Goal: Task Accomplishment & Management: Manage account settings

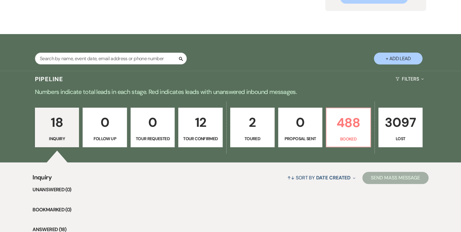
scroll to position [122, 0]
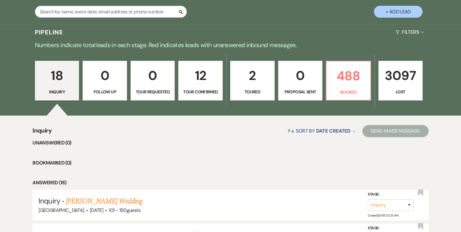
click at [199, 88] on p "Tour Confirmed" at bounding box center [200, 91] width 36 height 7
select select "4"
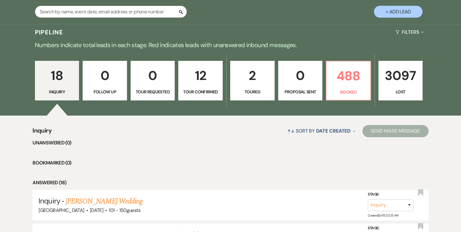
select select "4"
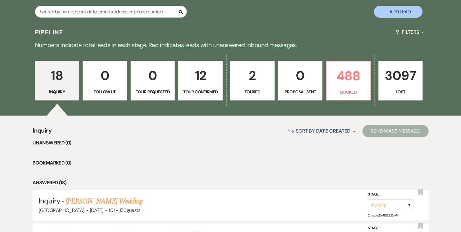
select select "4"
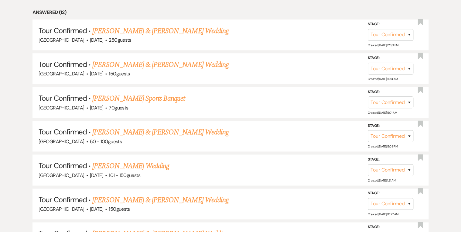
scroll to position [365, 0]
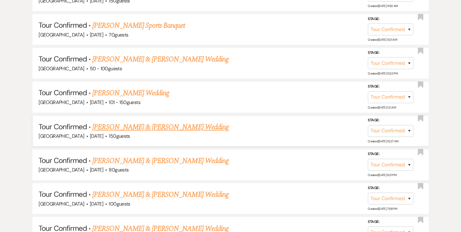
click at [132, 126] on link "[PERSON_NAME] & [PERSON_NAME] Wedding" at bounding box center [160, 127] width 136 height 11
select select "4"
select select "5"
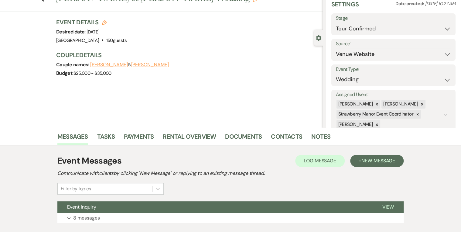
scroll to position [64, 0]
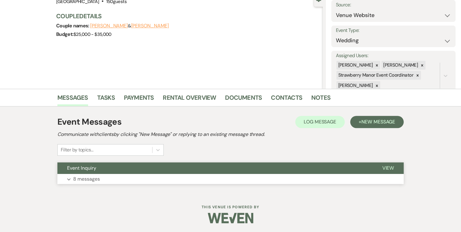
click at [395, 168] on button "View" at bounding box center [388, 168] width 31 height 12
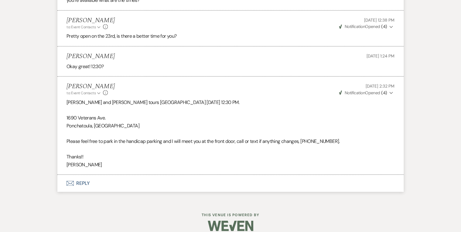
scroll to position [809, 0]
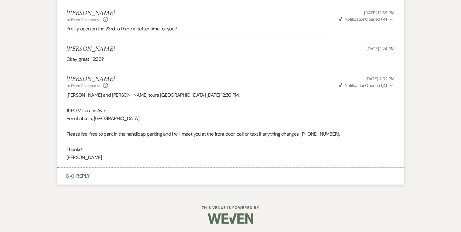
click at [78, 174] on button "Envelope Reply" at bounding box center [230, 176] width 347 height 17
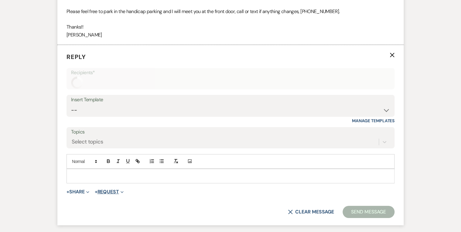
scroll to position [950, 0]
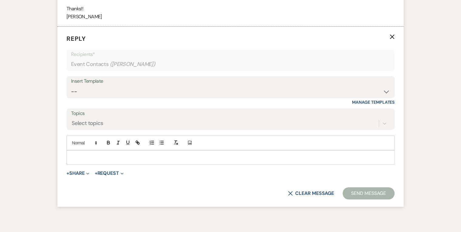
click at [117, 159] on p at bounding box center [230, 157] width 319 height 7
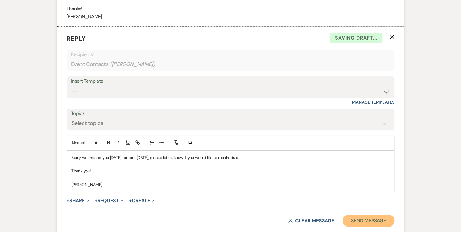
click at [358, 223] on button "Send Message" at bounding box center [369, 221] width 52 height 12
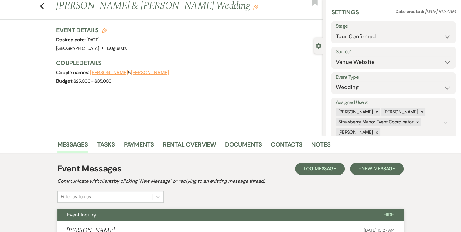
scroll to position [0, 0]
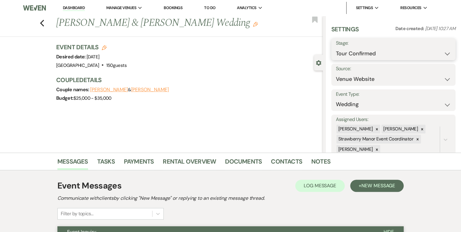
click at [441, 54] on select "Inquiry Follow Up Tour Requested Tour Confirmed Toured Proposal Sent Booked Lost" at bounding box center [393, 54] width 115 height 12
select select "8"
click at [336, 48] on select "Inquiry Follow Up Tour Requested Tour Confirmed Toured Proposal Sent Booked Lost" at bounding box center [393, 54] width 115 height 12
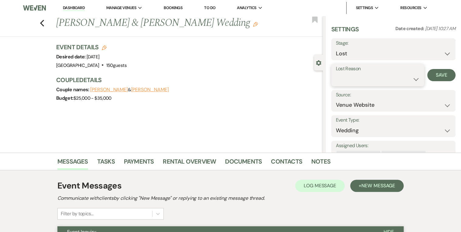
click at [395, 78] on select "Booked Elsewhere Budget Date Unavailable No Response Not a Good Match Capacity …" at bounding box center [378, 79] width 84 height 12
select select "5"
click at [336, 73] on select "Booked Elsewhere Budget Date Unavailable No Response Not a Good Match Capacity …" at bounding box center [378, 79] width 84 height 12
click at [446, 71] on button "Save" at bounding box center [442, 75] width 28 height 12
drag, startPoint x: 72, startPoint y: 7, endPoint x: 74, endPoint y: 9, distance: 3.2
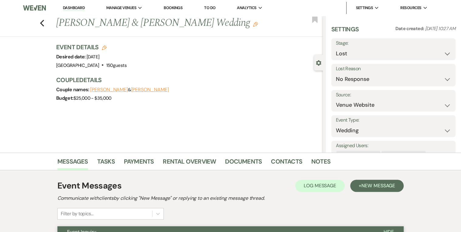
click at [73, 7] on link "Dashboard" at bounding box center [74, 8] width 22 height 6
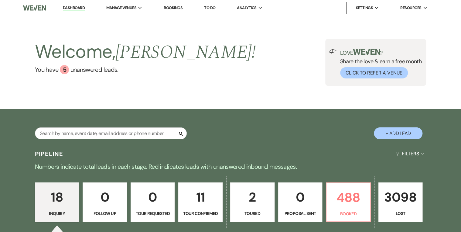
click at [235, 85] on div "Welcome, [PERSON_NAME] ! You have 5 unanswered lead s . Love ? Share the love &…" at bounding box center [231, 62] width 438 height 47
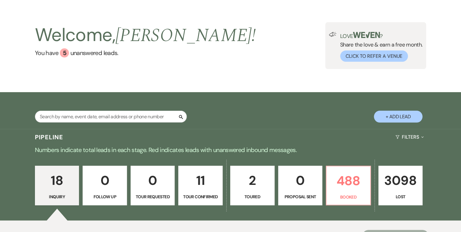
scroll to position [24, 0]
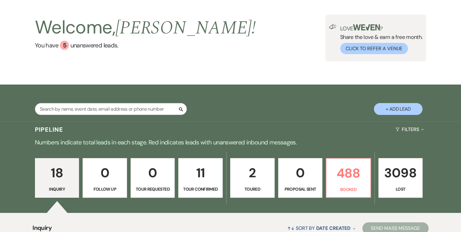
click at [229, 68] on div "Welcome, [PERSON_NAME] ! You have 5 unanswered lead s . Love ? Share the love &…" at bounding box center [230, 37] width 461 height 93
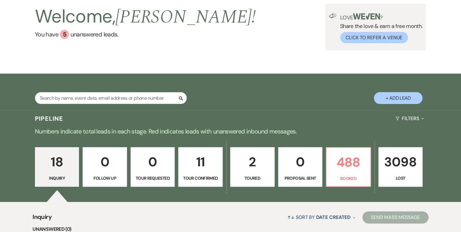
scroll to position [0, 0]
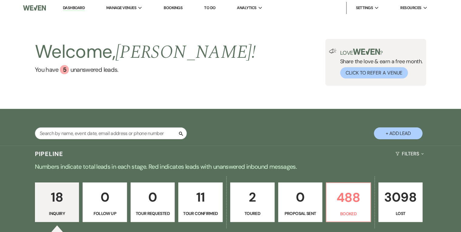
click at [254, 108] on div "Welcome, [PERSON_NAME] ! You have 5 unanswered lead s . Love ? Share the love &…" at bounding box center [230, 62] width 461 height 93
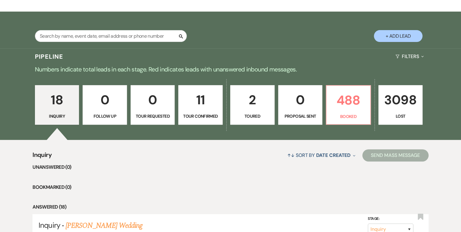
click at [202, 116] on p "Tour Confirmed" at bounding box center [200, 116] width 36 height 7
select select "4"
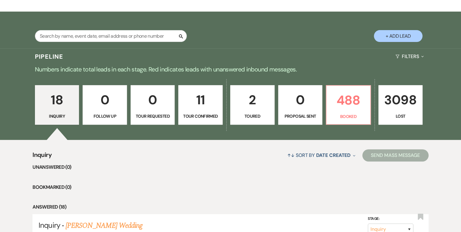
select select "4"
select select "8"
select select "5"
select select "4"
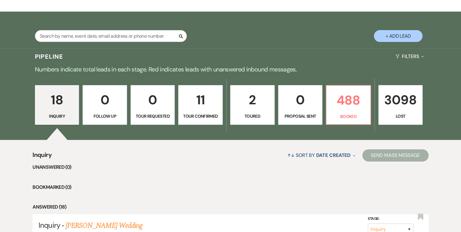
select select "4"
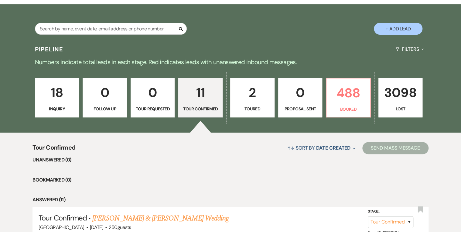
scroll to position [104, 0]
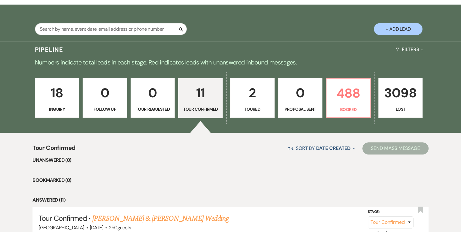
click at [252, 104] on link "2 Toured" at bounding box center [252, 98] width 44 height 40
select select "5"
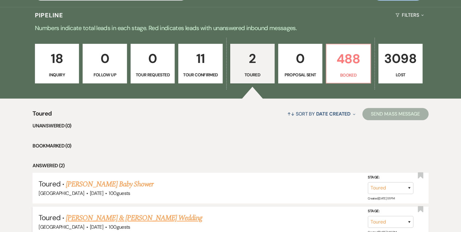
scroll to position [95, 0]
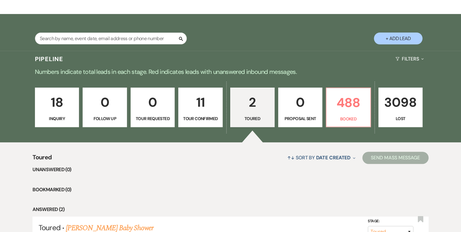
click at [206, 116] on p "Tour Confirmed" at bounding box center [200, 118] width 36 height 7
select select "4"
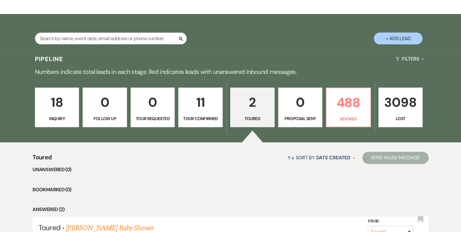
select select "4"
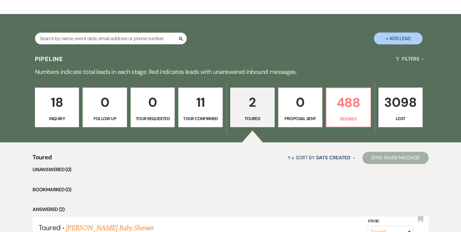
select select "4"
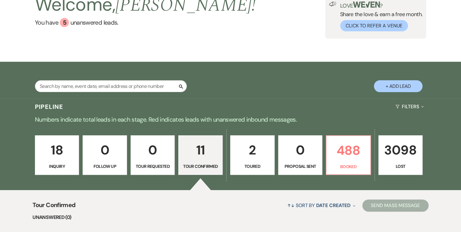
scroll to position [46, 0]
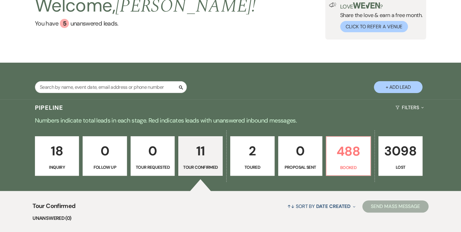
click at [60, 160] on p "18" at bounding box center [57, 151] width 36 height 20
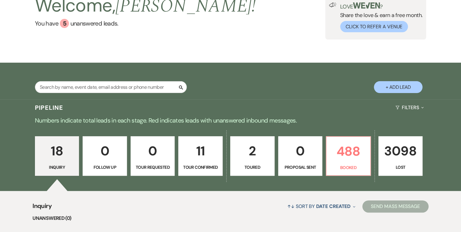
click at [238, 40] on div "Welcome, [PERSON_NAME] ! You have 5 unanswered lead s . Love ? Share the love &…" at bounding box center [230, 16] width 461 height 93
